Goal: Task Accomplishment & Management: Manage account settings

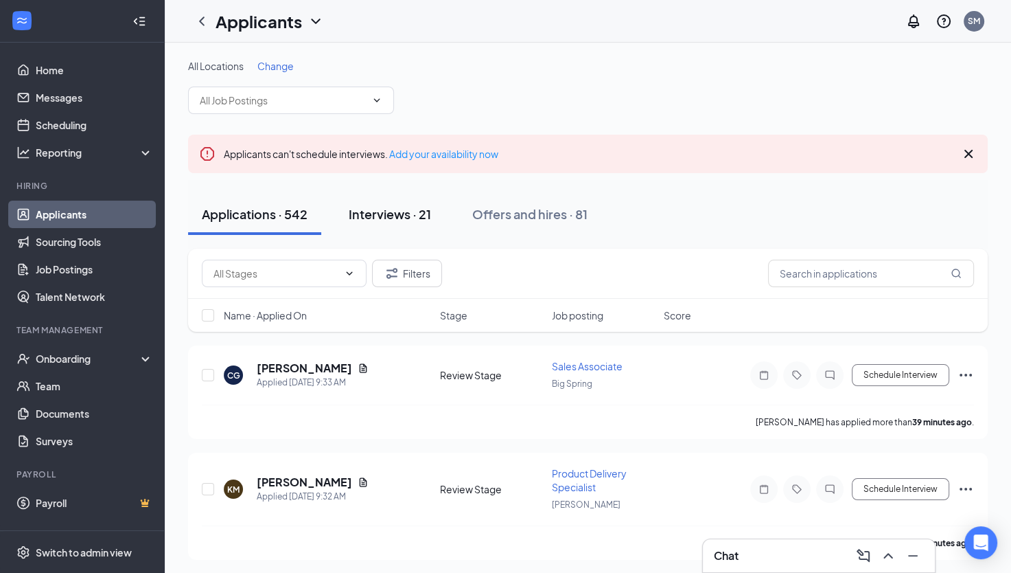
click at [376, 208] on div "Interviews · 21" at bounding box center [390, 213] width 82 height 17
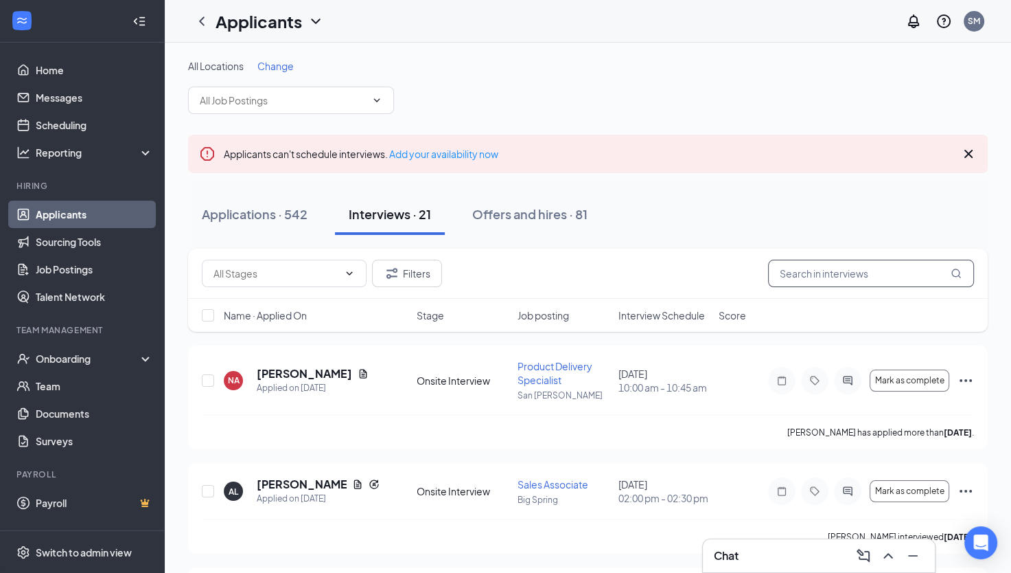
click at [848, 275] on input "text" at bounding box center [871, 273] width 206 height 27
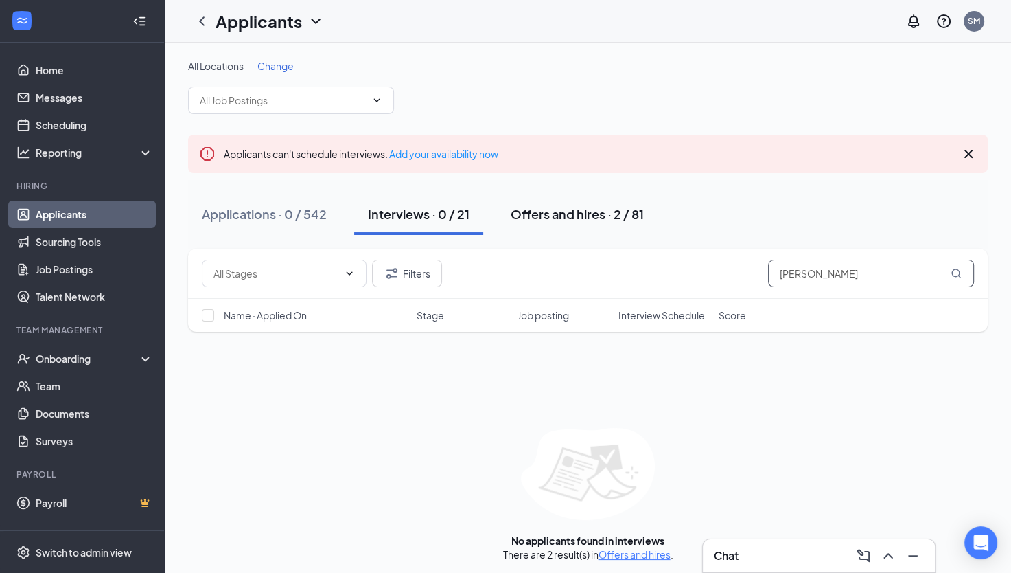
type input "[PERSON_NAME]"
click at [557, 211] on div "Offers and hires · 2 / 81" at bounding box center [577, 213] width 133 height 17
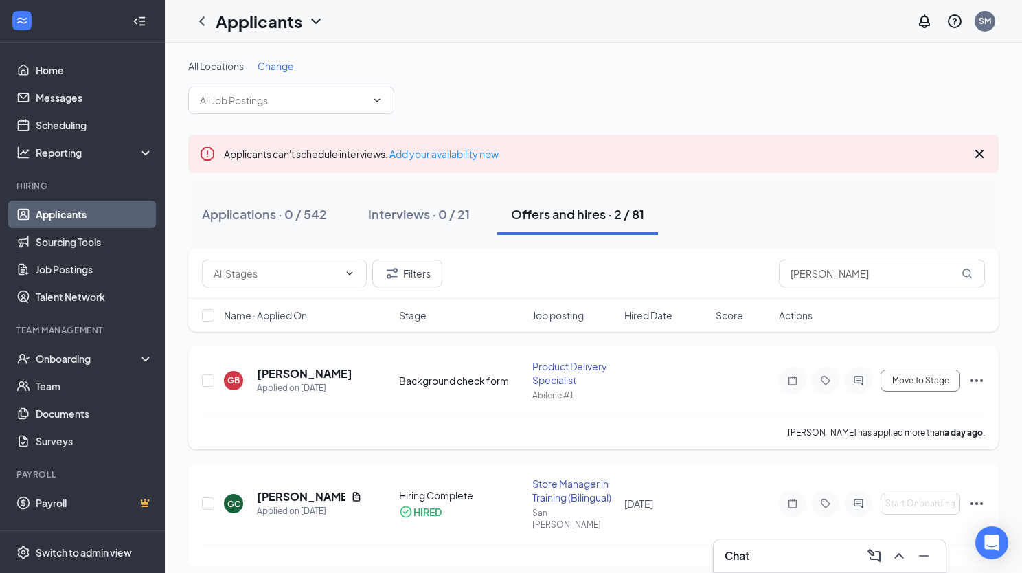
click at [980, 382] on icon "Ellipses" at bounding box center [976, 380] width 16 height 16
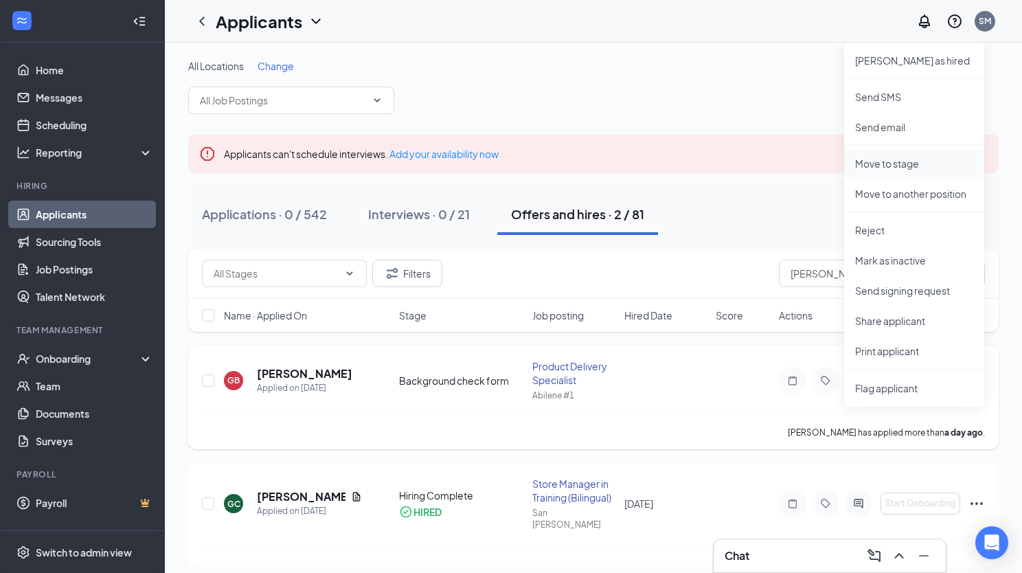
click at [904, 161] on p "Move to stage" at bounding box center [914, 164] width 118 height 14
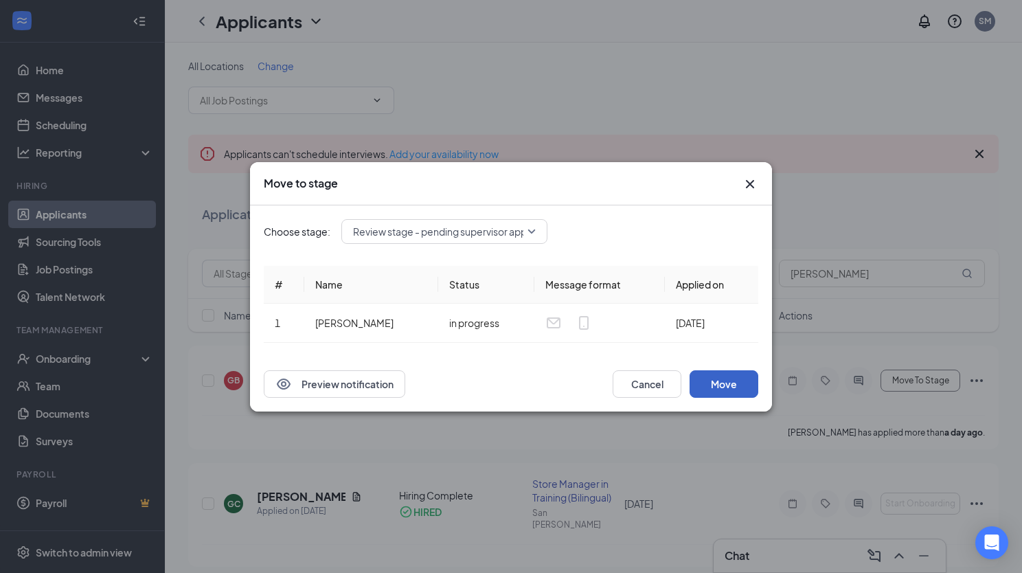
click at [707, 385] on button "Move" at bounding box center [723, 383] width 69 height 27
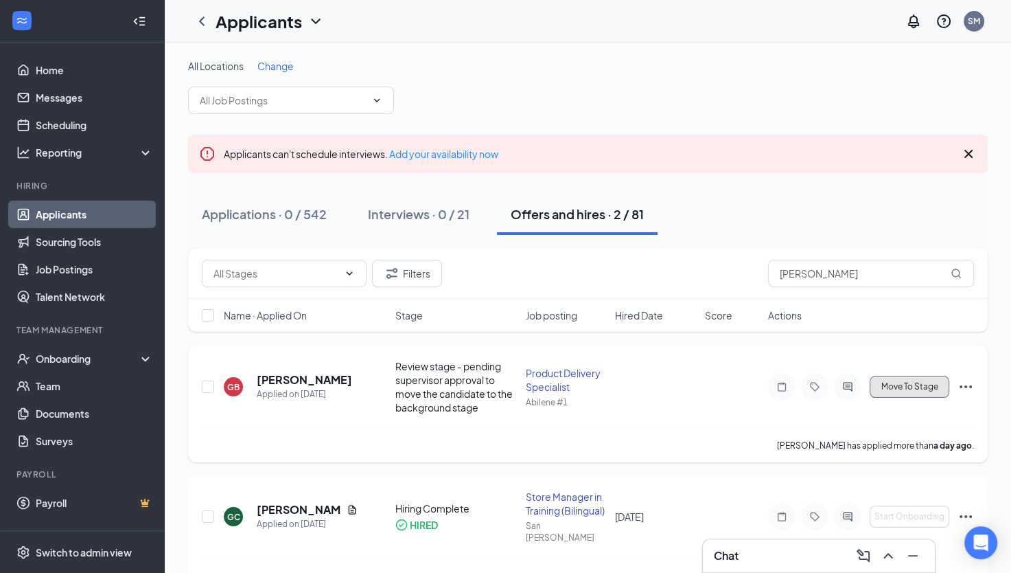
click at [919, 389] on span "Move To Stage" at bounding box center [910, 387] width 57 height 10
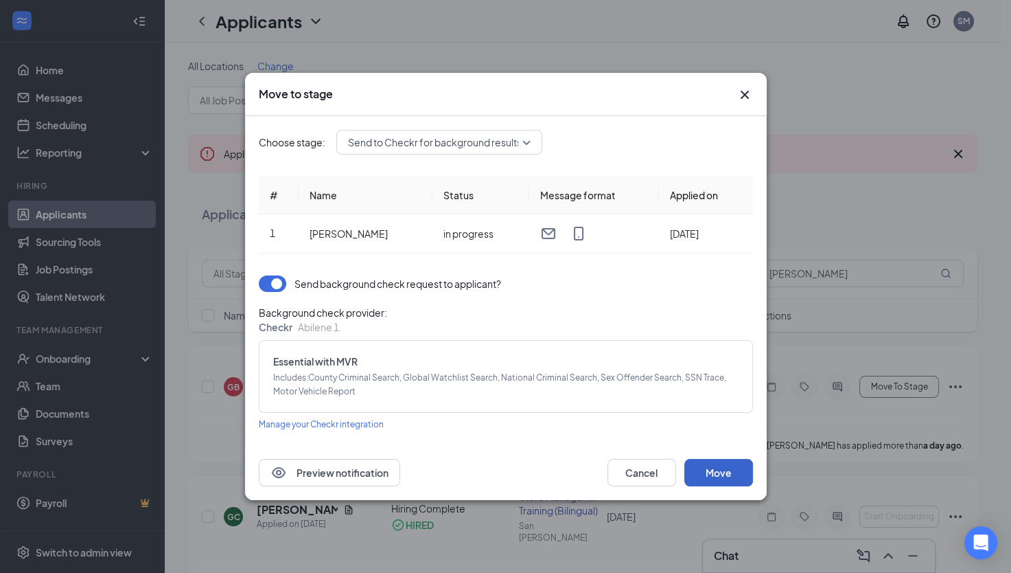
click at [727, 477] on button "Move" at bounding box center [719, 472] width 69 height 27
